Goal: Task Accomplishment & Management: Use online tool/utility

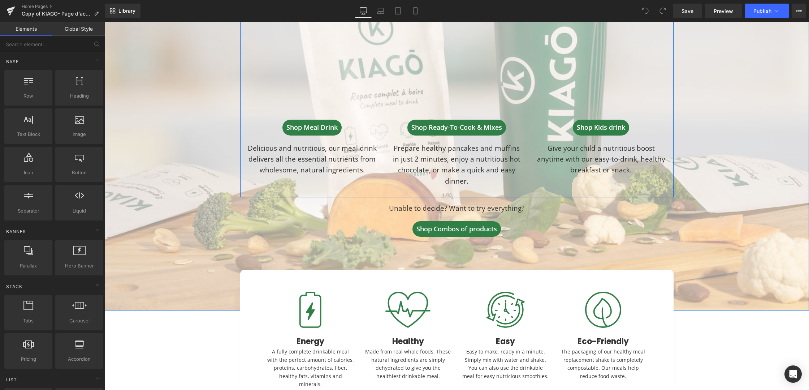
scroll to position [254, 0]
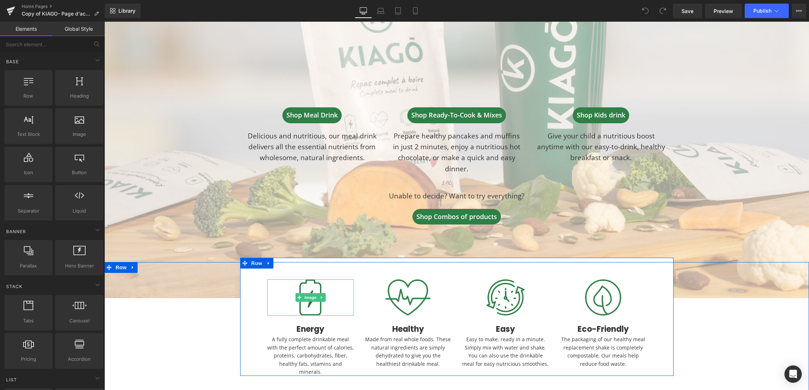
click at [318, 304] on img at bounding box center [310, 297] width 22 height 36
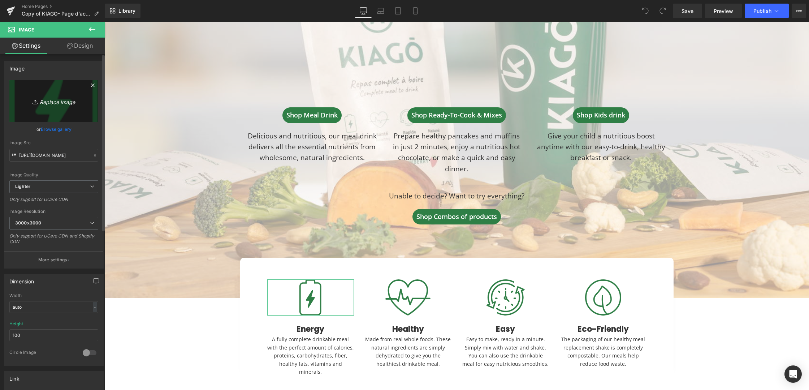
click at [44, 111] on link "Replace Image" at bounding box center [53, 101] width 89 height 42
click at [34, 156] on input "[URL][DOMAIN_NAME]" at bounding box center [53, 155] width 89 height 13
click at [41, 156] on input "[URL][DOMAIN_NAME]" at bounding box center [53, 155] width 89 height 13
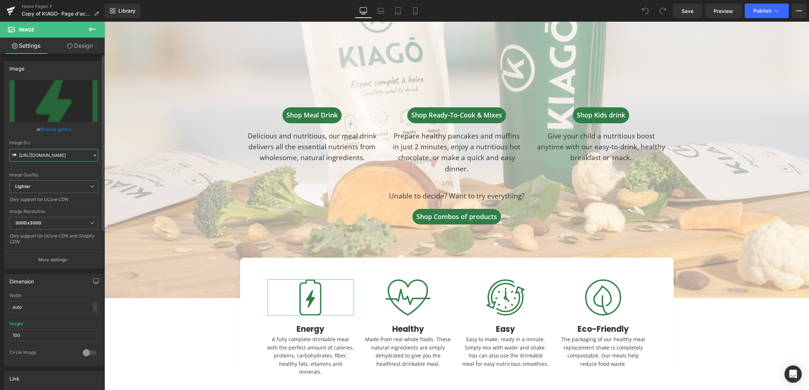
click at [41, 156] on input "[URL][DOMAIN_NAME]" at bounding box center [53, 155] width 89 height 13
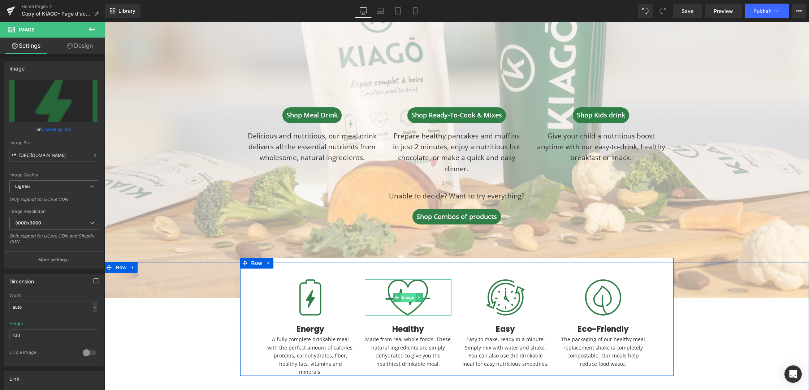
click at [407, 293] on span "Image" at bounding box center [408, 297] width 15 height 9
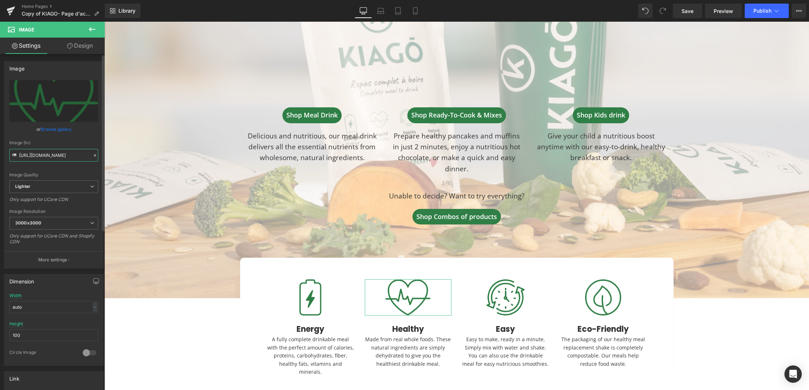
click at [57, 157] on input "[URL][DOMAIN_NAME]" at bounding box center [53, 155] width 89 height 13
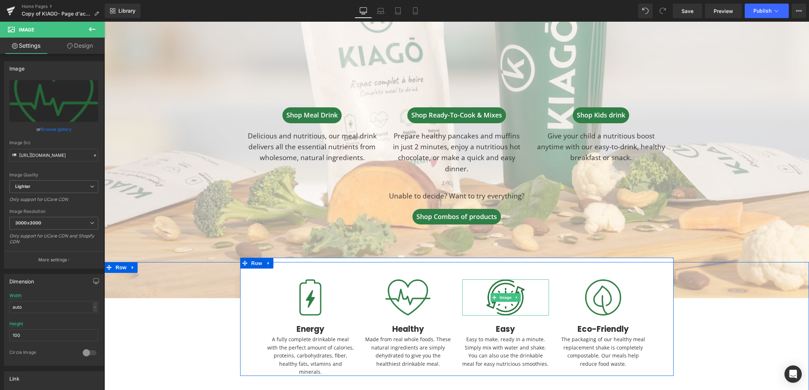
click at [511, 305] on img at bounding box center [506, 297] width 38 height 36
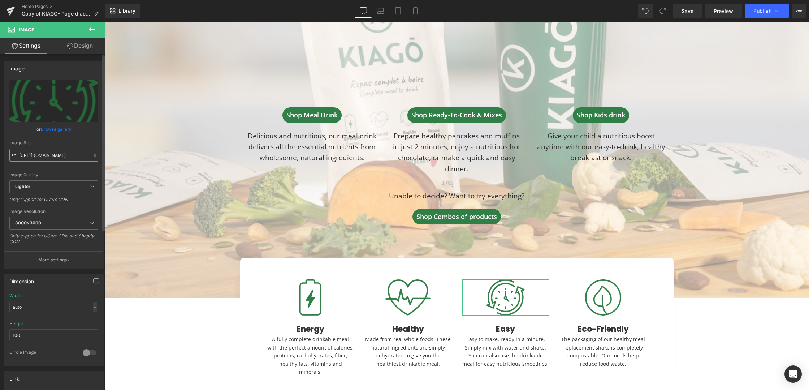
click at [66, 157] on input "[URL][DOMAIN_NAME]" at bounding box center [53, 155] width 89 height 13
click at [52, 151] on input "[URL][DOMAIN_NAME]" at bounding box center [53, 155] width 89 height 13
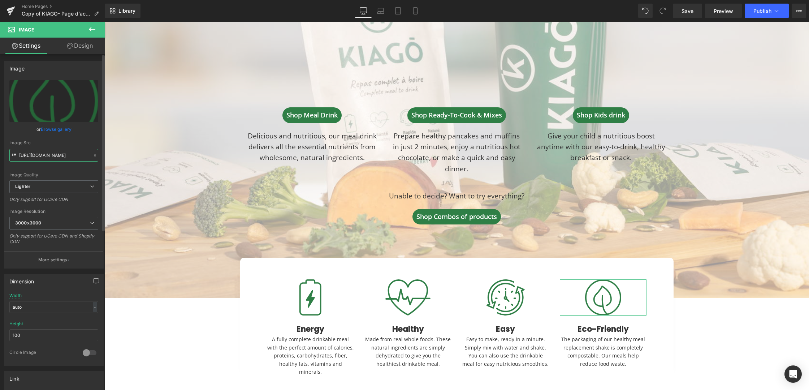
click at [52, 152] on input "[URL][DOMAIN_NAME]" at bounding box center [53, 155] width 89 height 13
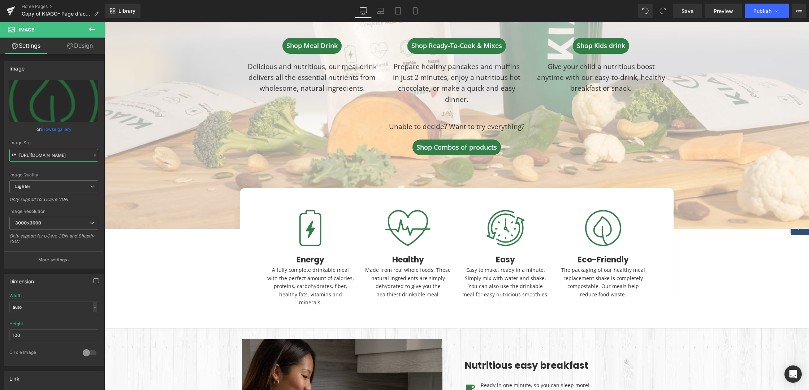
scroll to position [313, 0]
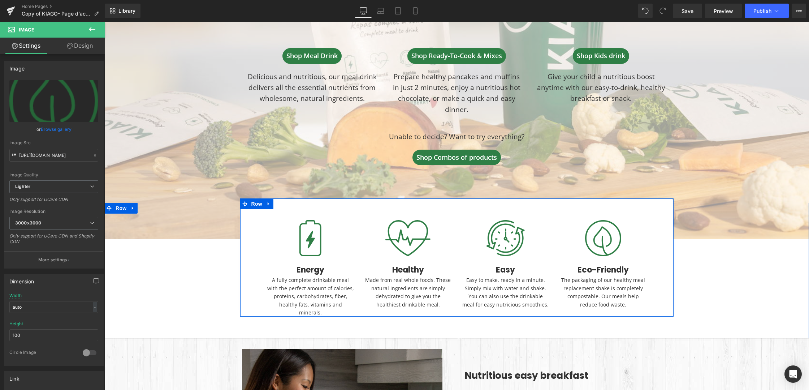
click at [250, 245] on div "Image Energy Heading A fully complete drinkable meal with the perfect amount of…" at bounding box center [456, 257] width 433 height 118
